Goal: Information Seeking & Learning: Learn about a topic

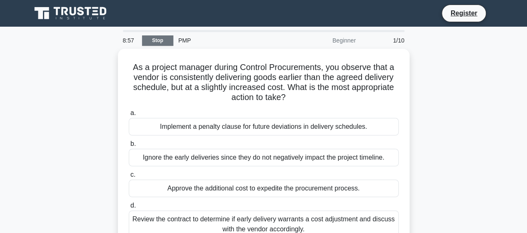
click at [158, 40] on link "Stop" at bounding box center [157, 40] width 31 height 10
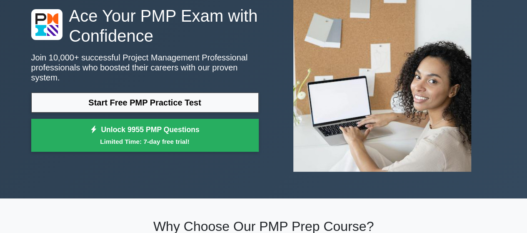
scroll to position [83, 0]
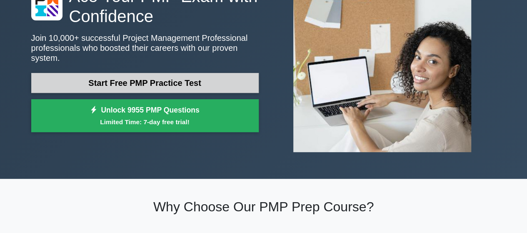
click at [168, 78] on link "Start Free PMP Practice Test" at bounding box center [144, 83] width 227 height 20
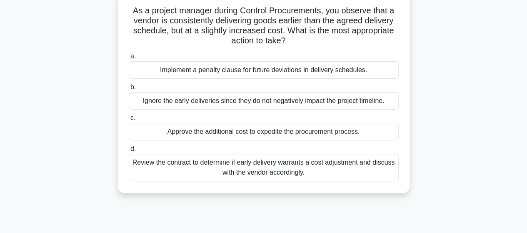
scroll to position [42, 0]
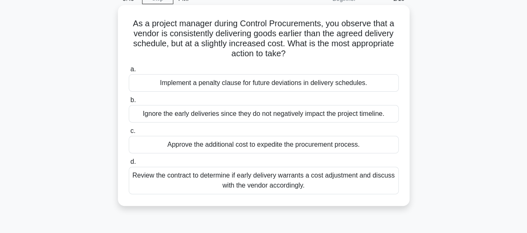
click at [282, 183] on div "Review the contract to determine if early delivery warrants a cost adjustment a…" at bounding box center [264, 180] width 270 height 27
click at [129, 165] on input "d. Review the contract to determine if early delivery warrants a cost adjustmen…" at bounding box center [129, 161] width 0 height 5
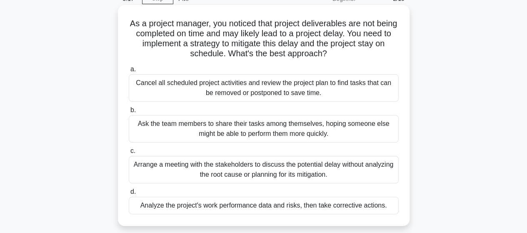
scroll to position [83, 0]
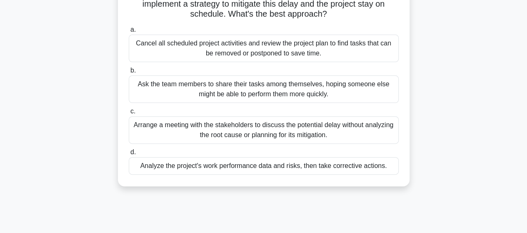
click at [282, 163] on div "Analyze the project's work performance data and risks, then take corrective act…" at bounding box center [264, 165] width 270 height 17
click at [129, 155] on input "d. Analyze the project's work performance data and risks, then take corrective …" at bounding box center [129, 152] width 0 height 5
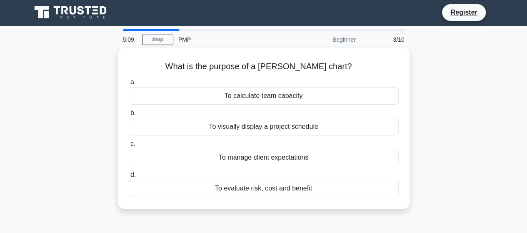
scroll to position [0, 0]
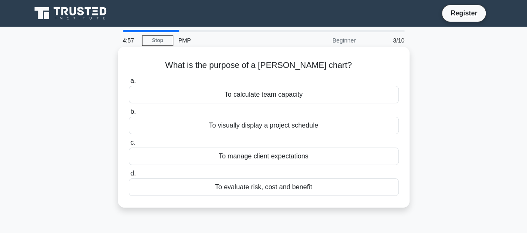
click at [252, 125] on div "To visually display a project schedule" at bounding box center [264, 125] width 270 height 17
click at [214, 126] on div "To visually display a project schedule" at bounding box center [264, 125] width 270 height 17
click at [129, 115] on input "b. To visually display a project schedule" at bounding box center [129, 111] width 0 height 5
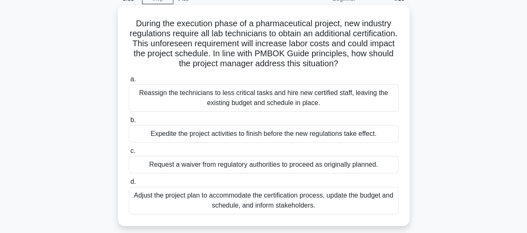
scroll to position [83, 0]
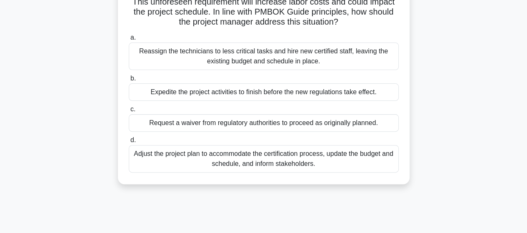
click at [260, 161] on div "Adjust the project plan to accommodate the certification process, update the bu…" at bounding box center [264, 158] width 270 height 27
click at [129, 143] on input "d. Adjust the project plan to accommodate the certification process, update the…" at bounding box center [129, 139] width 0 height 5
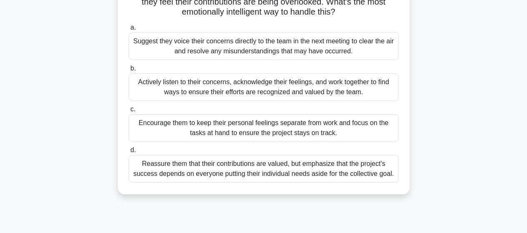
click at [213, 174] on div "Reassure them that their contributions are valued, but emphasize that the proje…" at bounding box center [264, 168] width 270 height 27
click at [129, 153] on input "d. Reassure them that their contributions are valued, but emphasize that the pr…" at bounding box center [129, 149] width 0 height 5
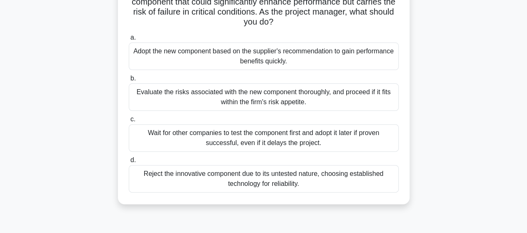
click at [284, 180] on div "Reject the innovative component due to its untested nature, choosing establishe…" at bounding box center [264, 178] width 270 height 27
click at [129, 163] on input "d. Reject the innovative component due to its untested nature, choosing establi…" at bounding box center [129, 159] width 0 height 5
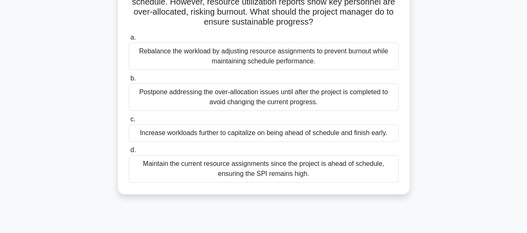
click at [275, 63] on div "Rebalance the workload by adjusting resource assignments to prevent burnout whi…" at bounding box center [264, 55] width 270 height 27
click at [129, 40] on input "a. Rebalance the workload by adjusting resource assignments to prevent burnout …" at bounding box center [129, 37] width 0 height 5
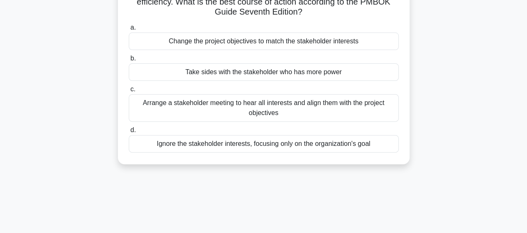
scroll to position [42, 0]
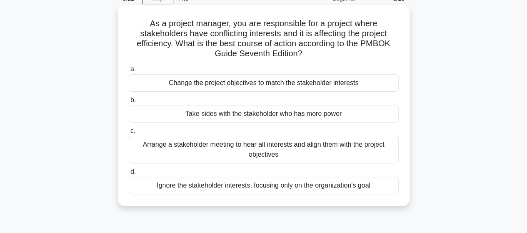
click at [230, 146] on div "Arrange a stakeholder meeting to hear all interests and align them with the pro…" at bounding box center [264, 149] width 270 height 27
click at [129, 134] on input "c. Arrange a stakeholder meeting to hear all interests and align them with the …" at bounding box center [129, 130] width 0 height 5
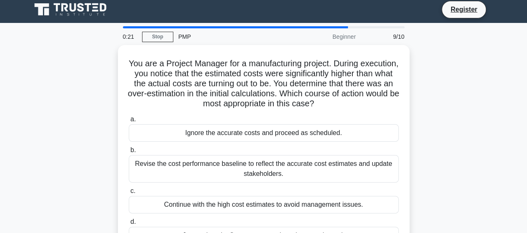
scroll to position [0, 0]
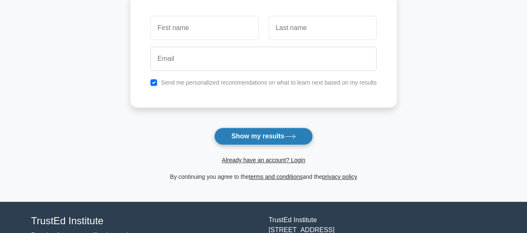
click at [268, 135] on button "Show my results" at bounding box center [263, 135] width 98 height 17
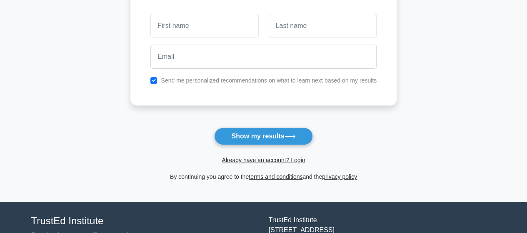
click at [177, 100] on div "Send me personalized recommendations on what to learn next based on my results" at bounding box center [263, 47] width 266 height 115
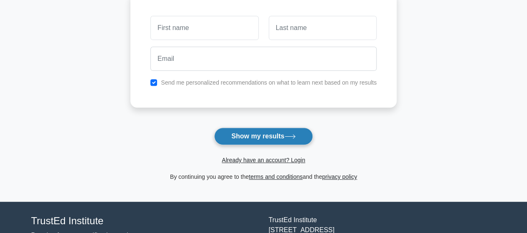
click at [259, 142] on button "Show my results" at bounding box center [263, 135] width 98 height 17
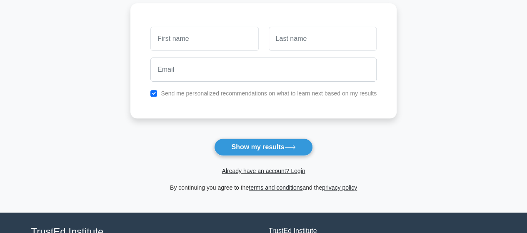
scroll to position [185, 0]
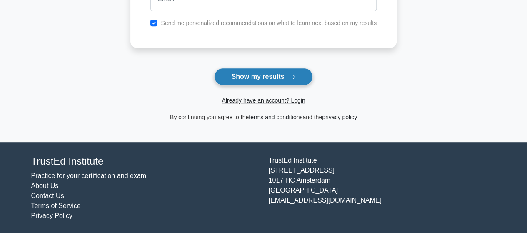
click at [235, 74] on button "Show my results" at bounding box center [263, 76] width 98 height 17
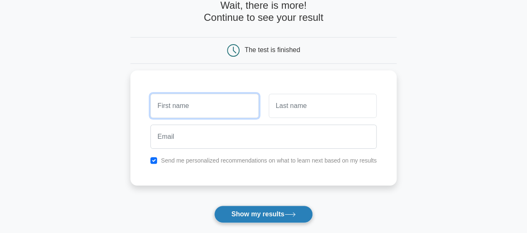
scroll to position [36, 0]
